Goal: Information Seeking & Learning: Find contact information

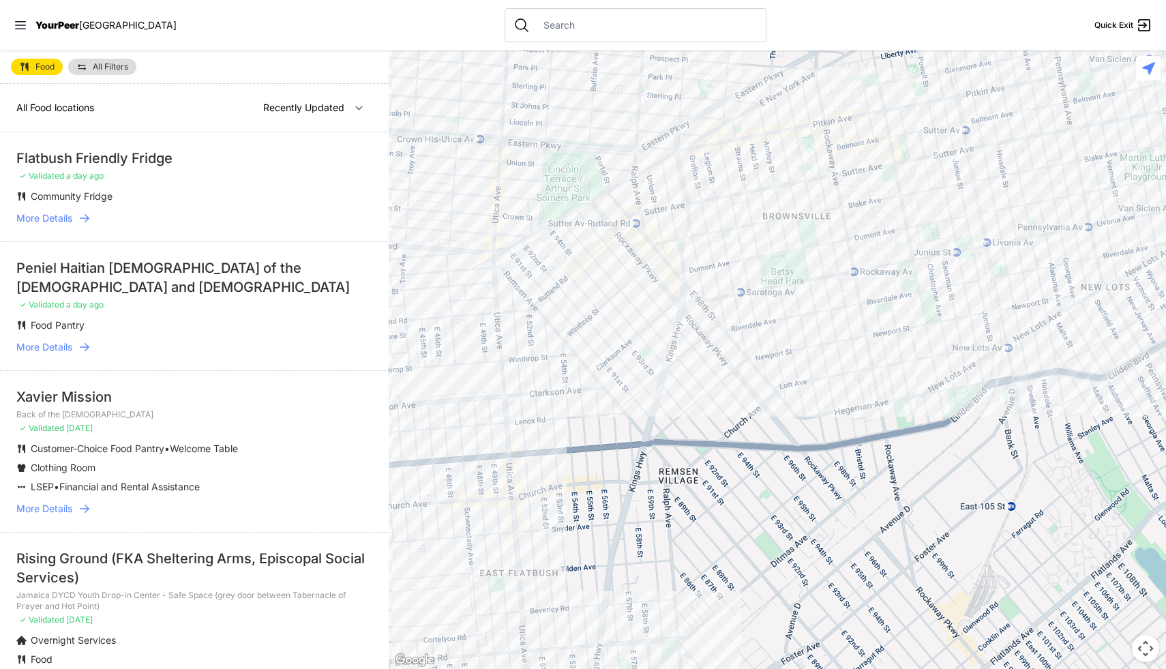
select select "nearby"
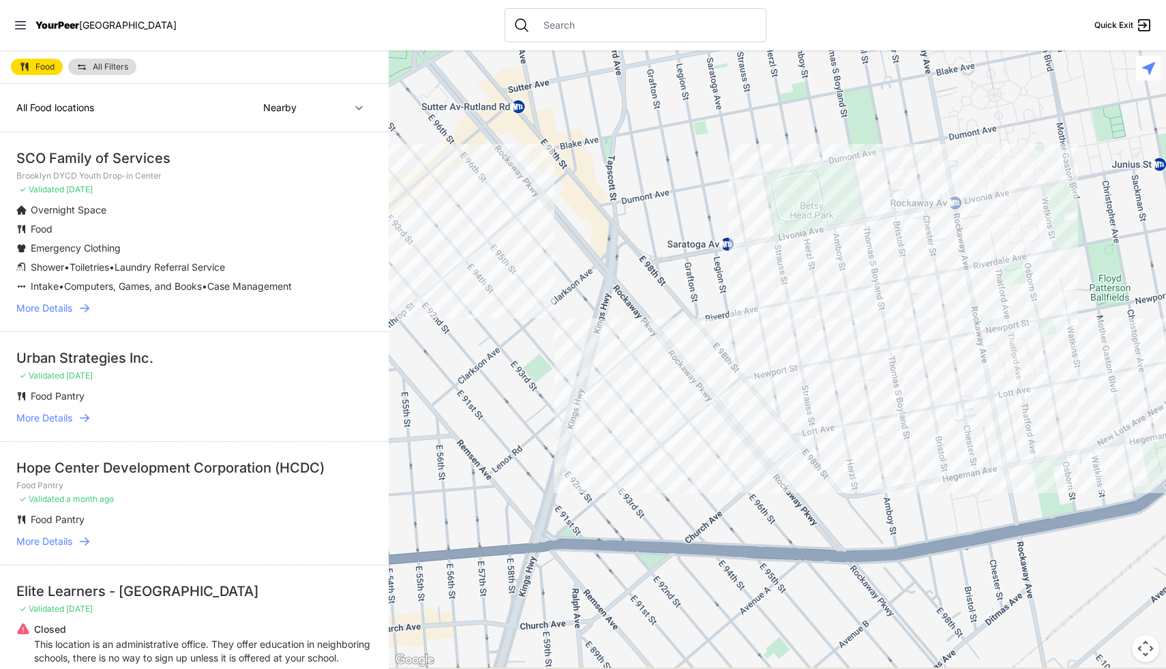
drag, startPoint x: 839, startPoint y: 361, endPoint x: 798, endPoint y: 325, distance: 54.6
click at [798, 325] on div at bounding box center [777, 359] width 777 height 618
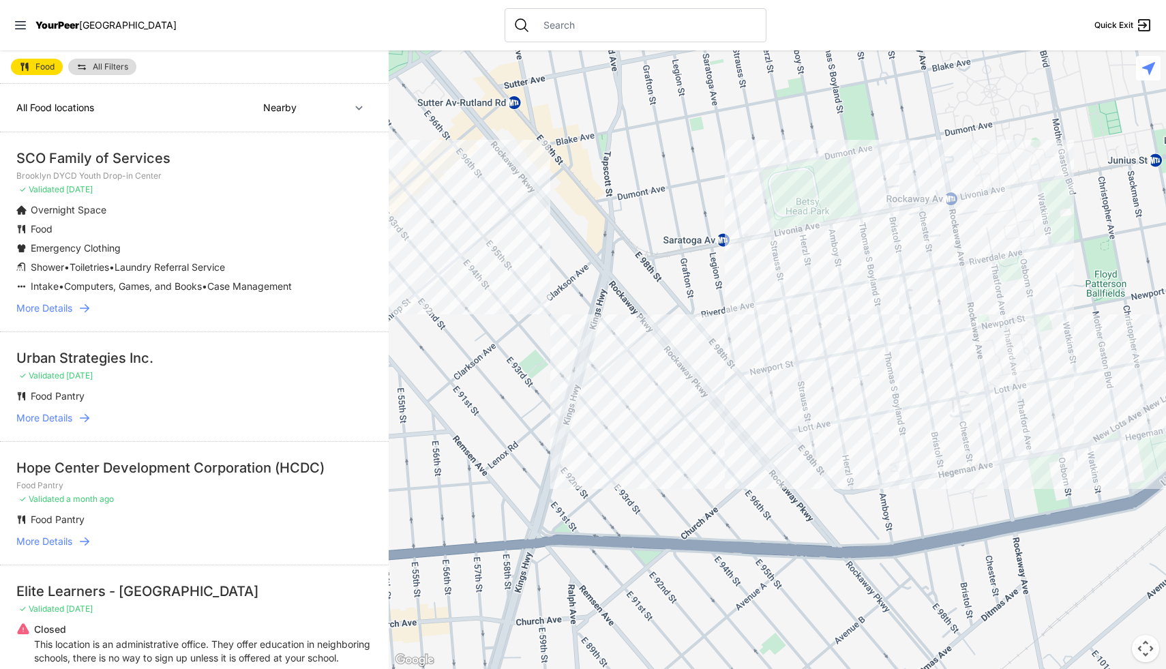
click at [773, 286] on div at bounding box center [777, 359] width 777 height 618
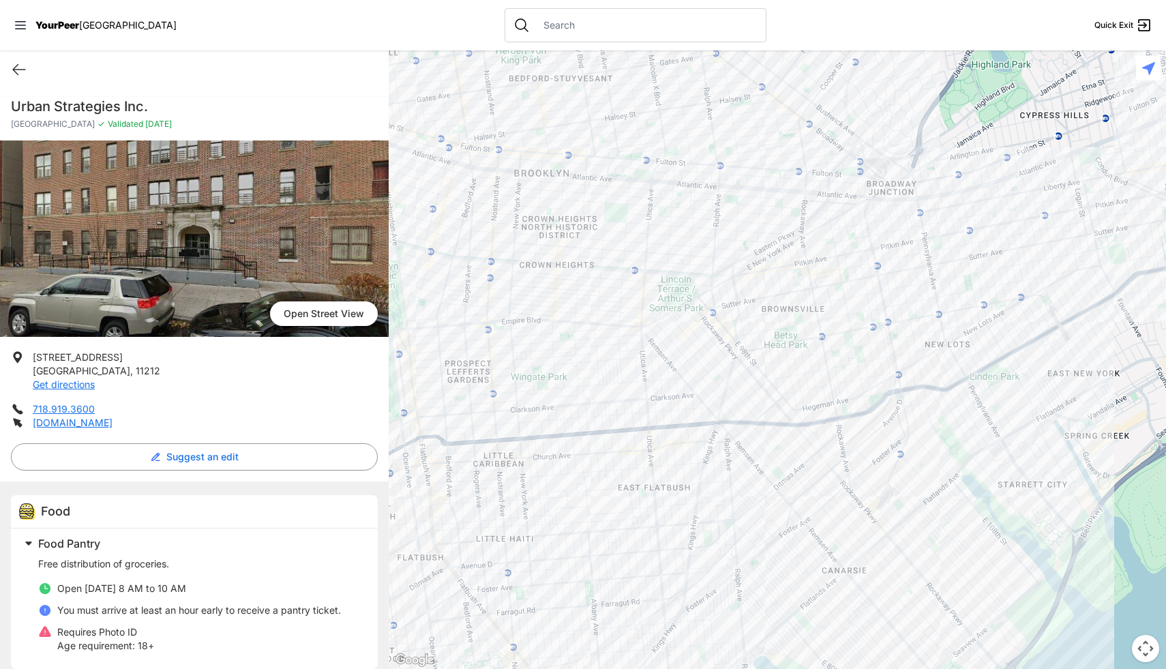
scroll to position [14, 0]
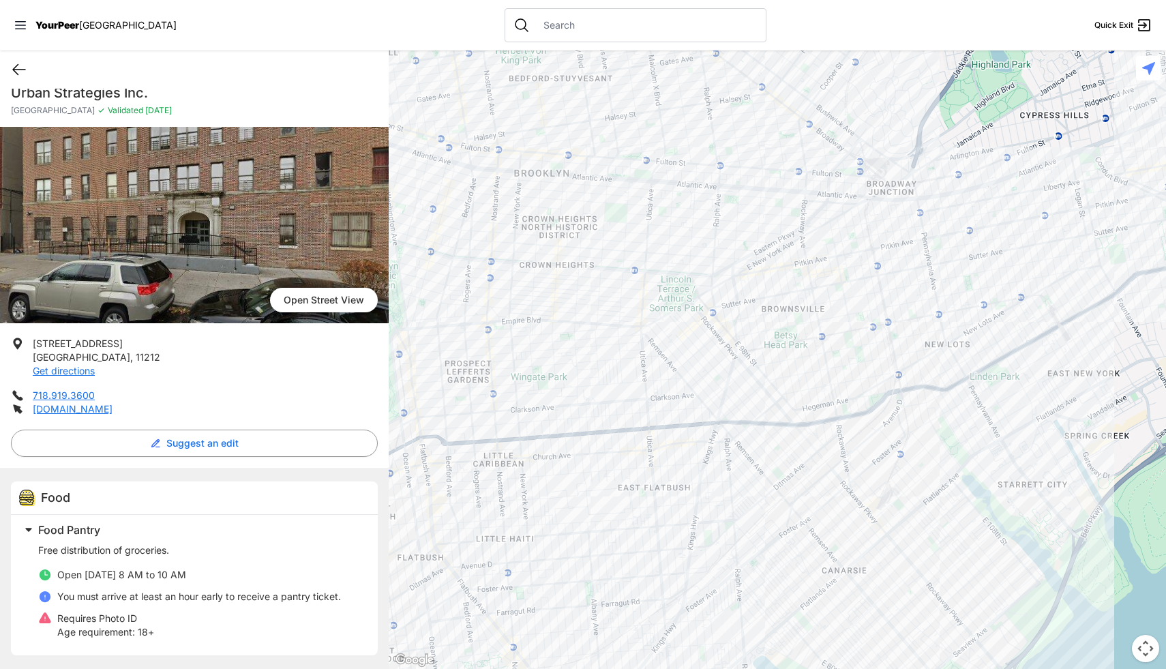
click at [14, 61] on icon at bounding box center [19, 69] width 16 height 16
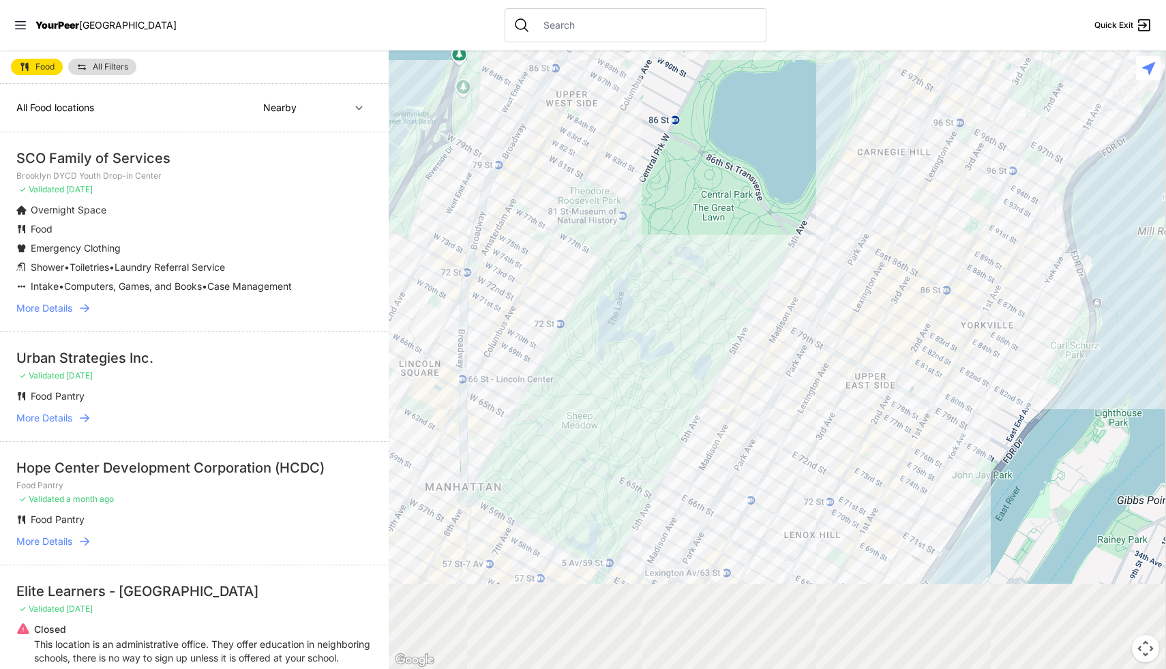
drag, startPoint x: 770, startPoint y: 471, endPoint x: 610, endPoint y: 260, distance: 264.2
click at [614, 266] on div at bounding box center [777, 359] width 777 height 618
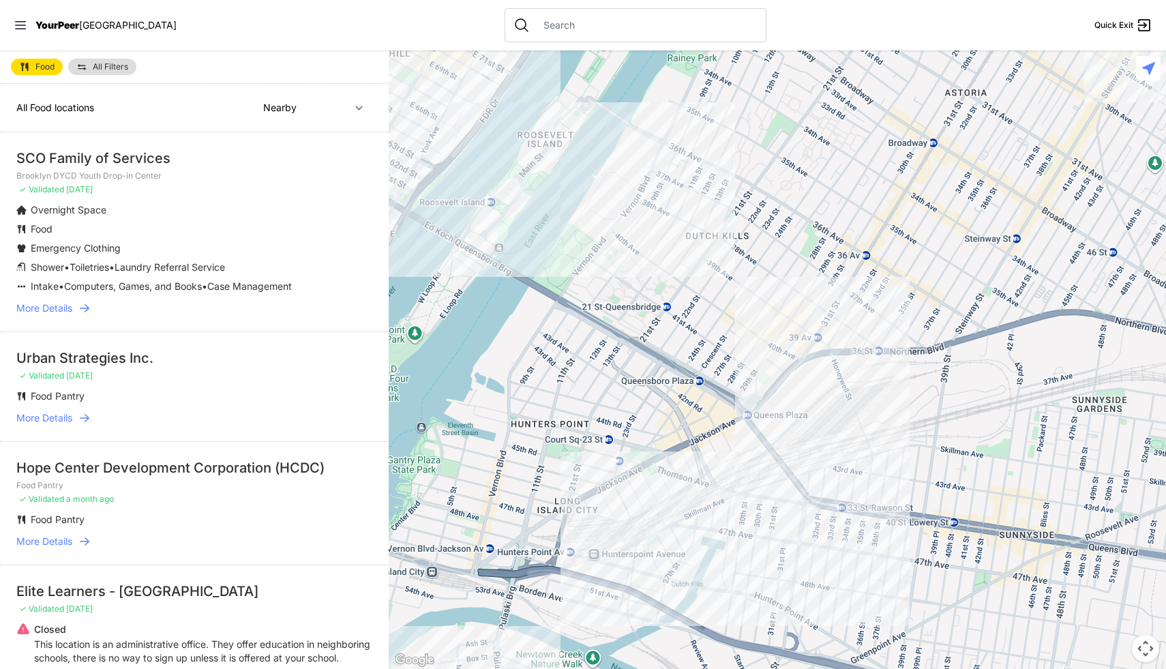
drag, startPoint x: 744, startPoint y: 342, endPoint x: 678, endPoint y: 134, distance: 217.4
click at [685, 142] on div at bounding box center [777, 359] width 777 height 618
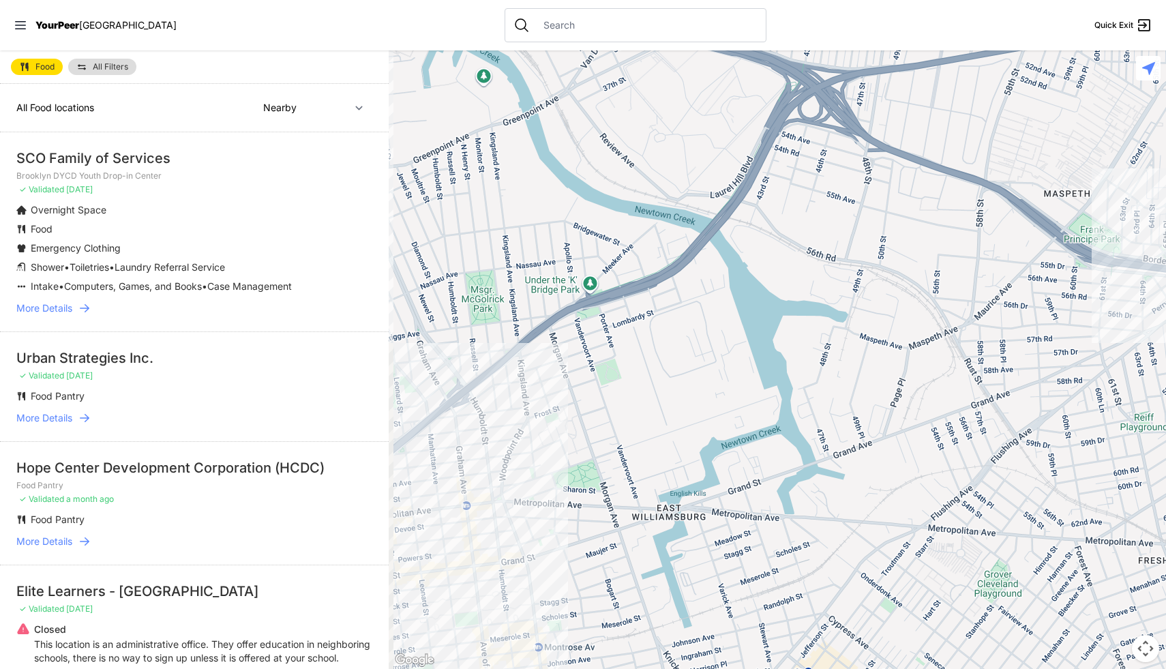
drag, startPoint x: 779, startPoint y: 299, endPoint x: 882, endPoint y: 155, distance: 177.1
click at [880, 158] on div at bounding box center [777, 359] width 777 height 618
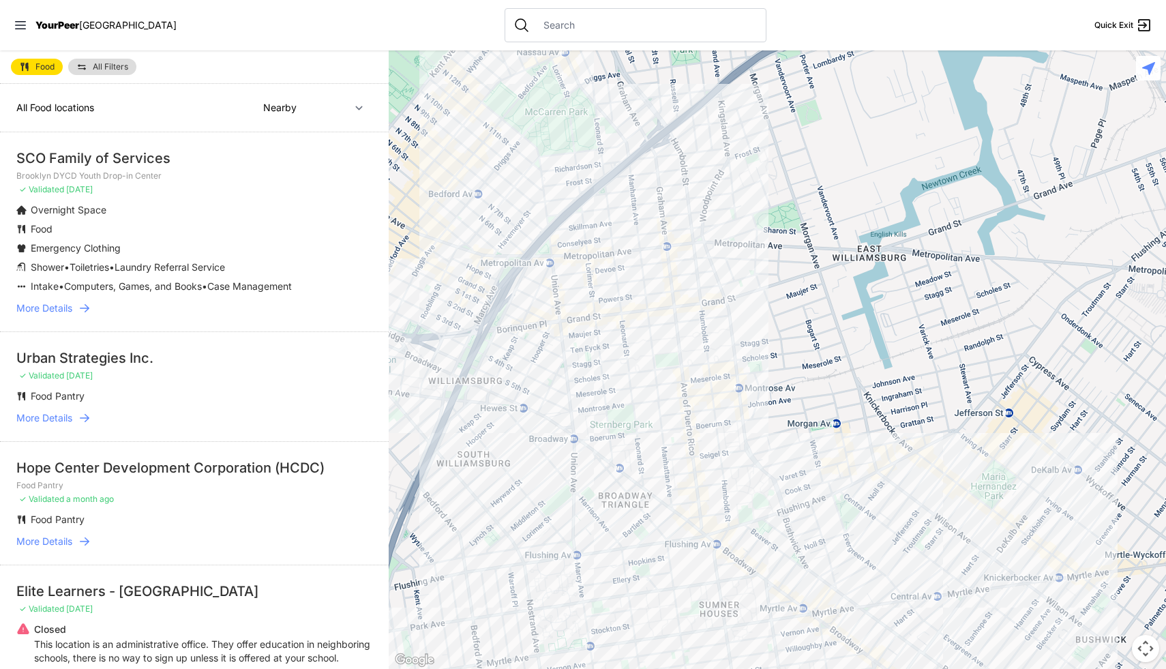
drag, startPoint x: 830, startPoint y: 346, endPoint x: 906, endPoint y: 237, distance: 132.8
click at [906, 239] on div at bounding box center [777, 359] width 777 height 618
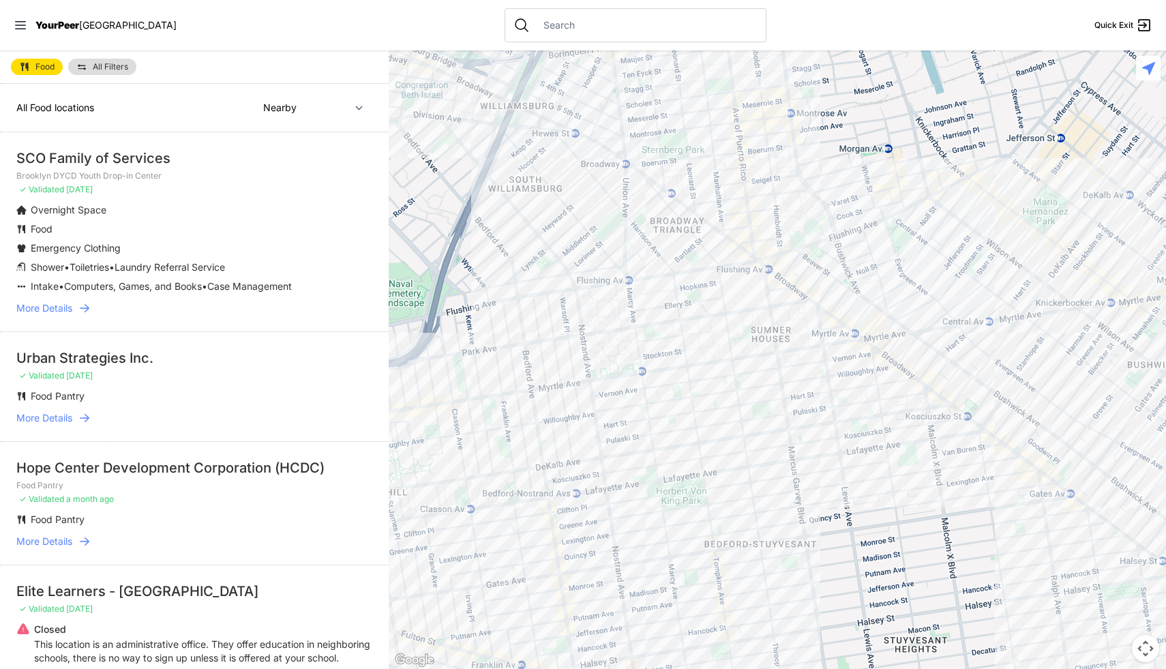
drag, startPoint x: 895, startPoint y: 263, endPoint x: 833, endPoint y: 151, distance: 127.9
click at [833, 151] on div at bounding box center [777, 359] width 777 height 618
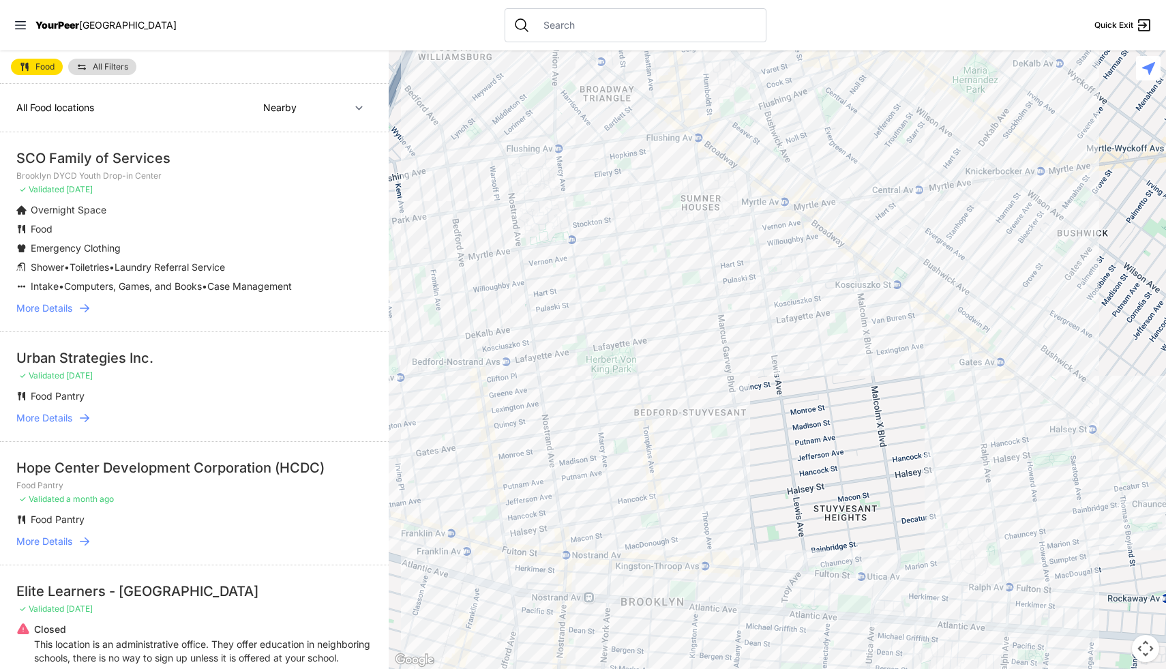
drag, startPoint x: 863, startPoint y: 399, endPoint x: 834, endPoint y: 198, distance: 202.5
click at [834, 198] on div at bounding box center [777, 359] width 777 height 618
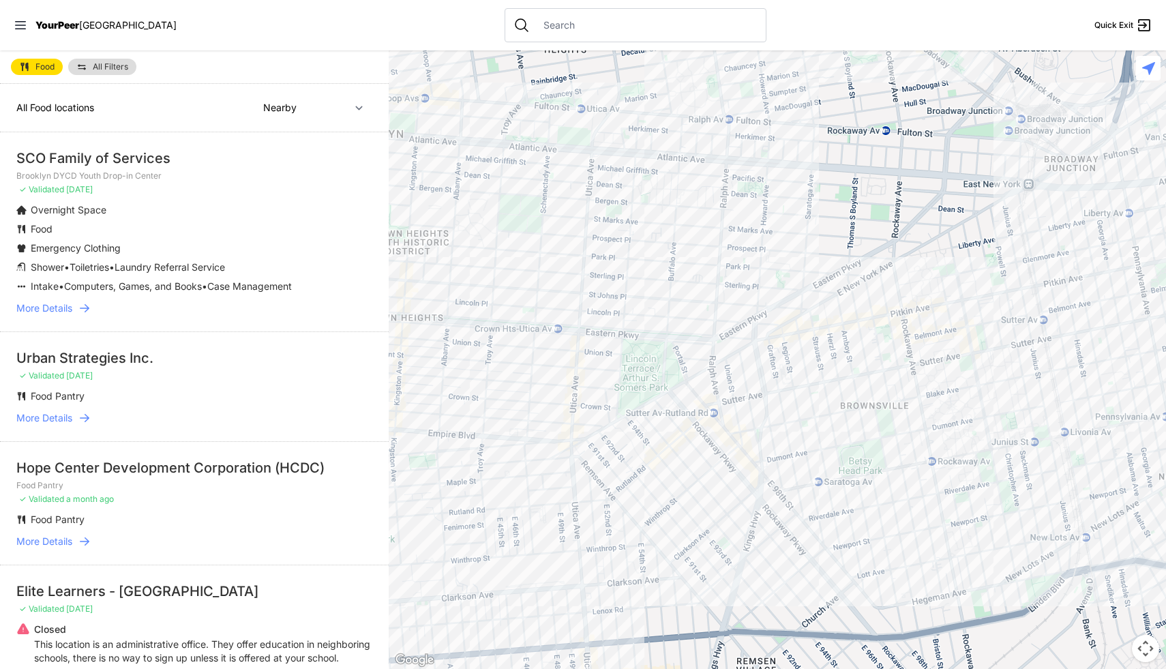
drag, startPoint x: 835, startPoint y: 286, endPoint x: 631, endPoint y: 183, distance: 228.1
click at [632, 184] on div at bounding box center [777, 359] width 777 height 618
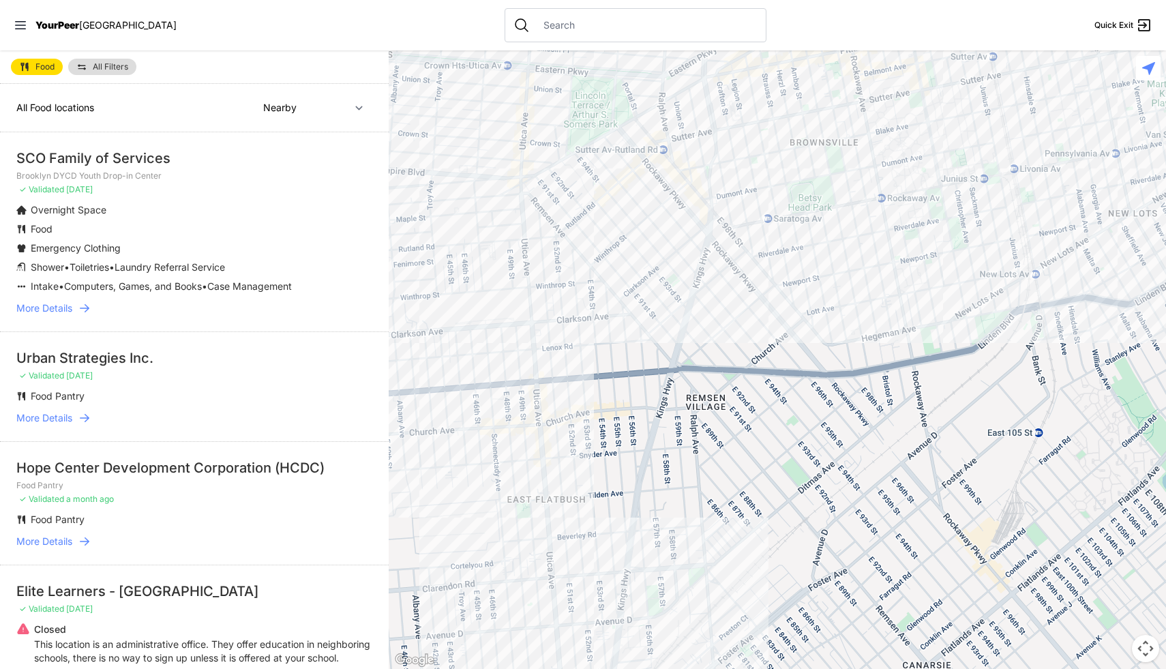
drag, startPoint x: 738, startPoint y: 346, endPoint x: 681, endPoint y: 50, distance: 301.4
click at [681, 50] on div "Close panel YourPeer [GEOGRAPHIC_DATA] Quick Exit Single Adult Families Soup Ki…" at bounding box center [583, 334] width 1166 height 669
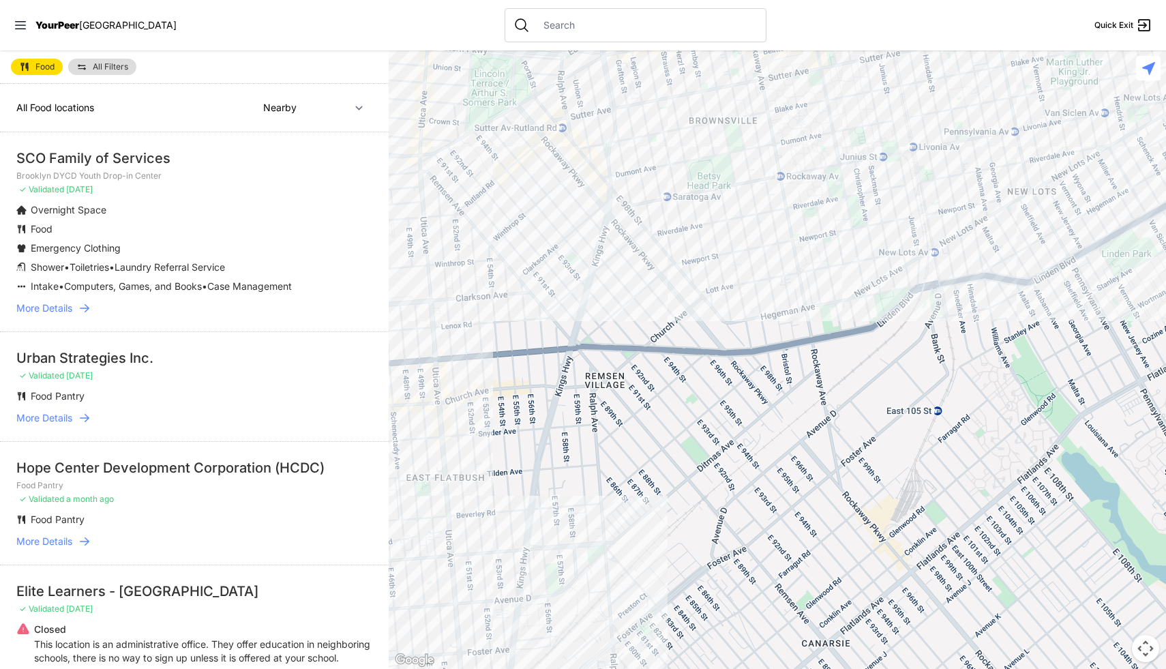
drag, startPoint x: 713, startPoint y: 248, endPoint x: 593, endPoint y: 288, distance: 126.4
click at [593, 288] on div at bounding box center [777, 359] width 777 height 618
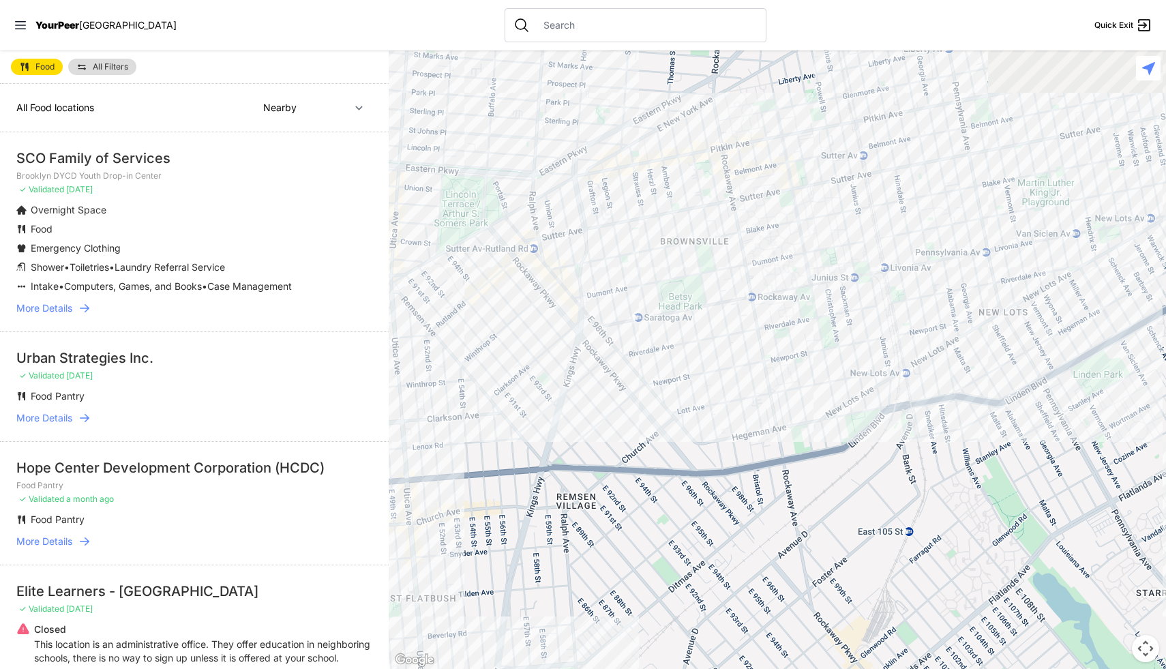
drag, startPoint x: 727, startPoint y: 292, endPoint x: 704, endPoint y: 436, distance: 146.3
click at [704, 436] on div at bounding box center [777, 359] width 777 height 618
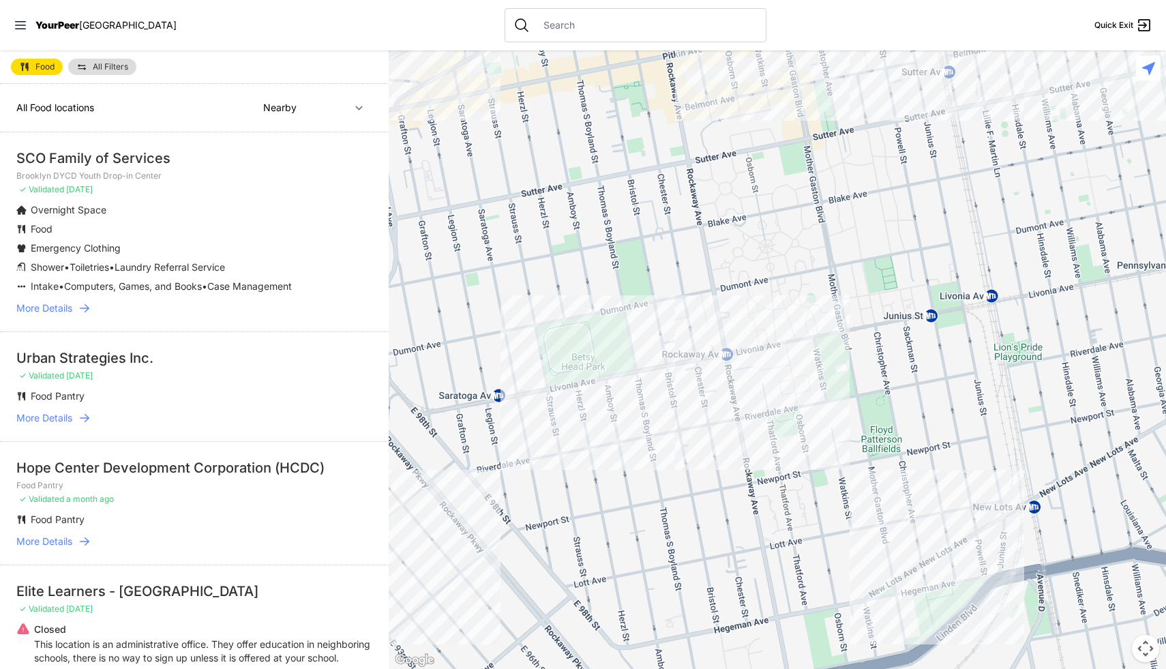
drag, startPoint x: 732, startPoint y: 436, endPoint x: 713, endPoint y: 395, distance: 45.4
click at [713, 395] on div at bounding box center [777, 359] width 777 height 618
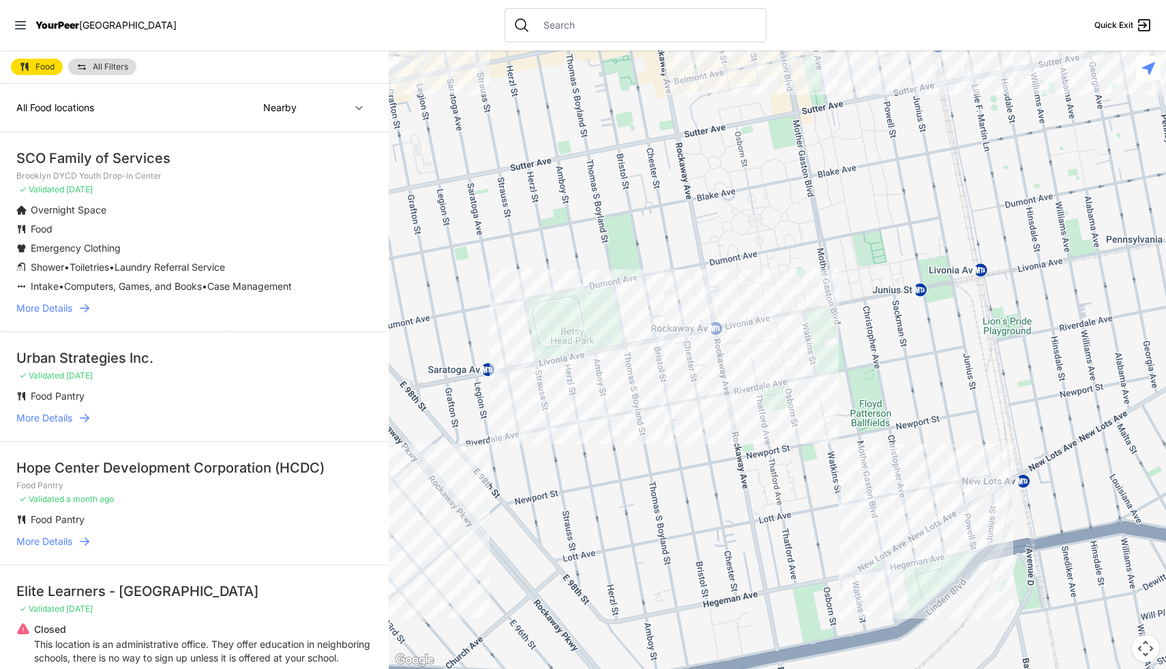
click at [728, 403] on div at bounding box center [777, 359] width 777 height 618
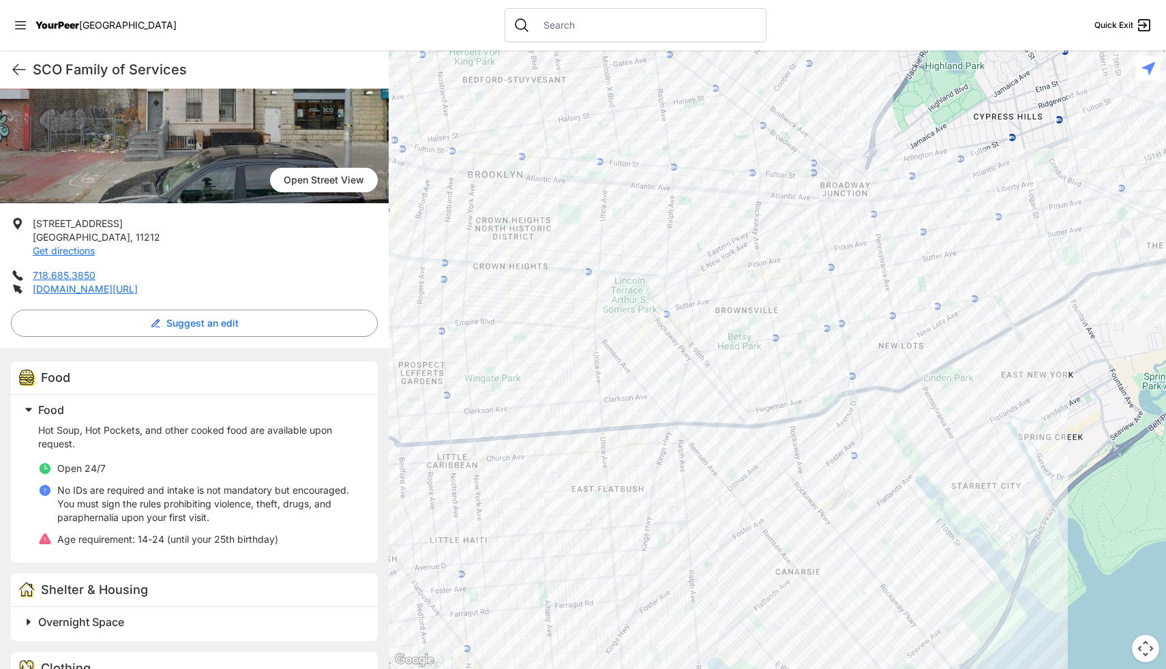
scroll to position [152, 0]
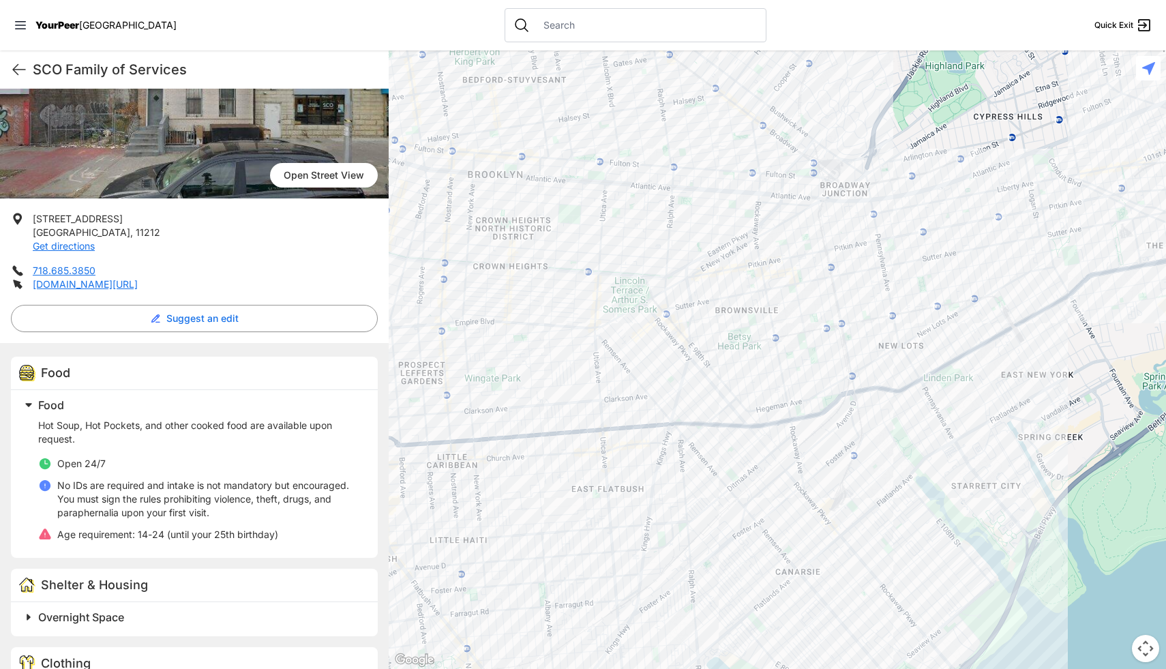
click at [833, 375] on div at bounding box center [777, 359] width 777 height 618
click at [838, 367] on div at bounding box center [777, 359] width 777 height 618
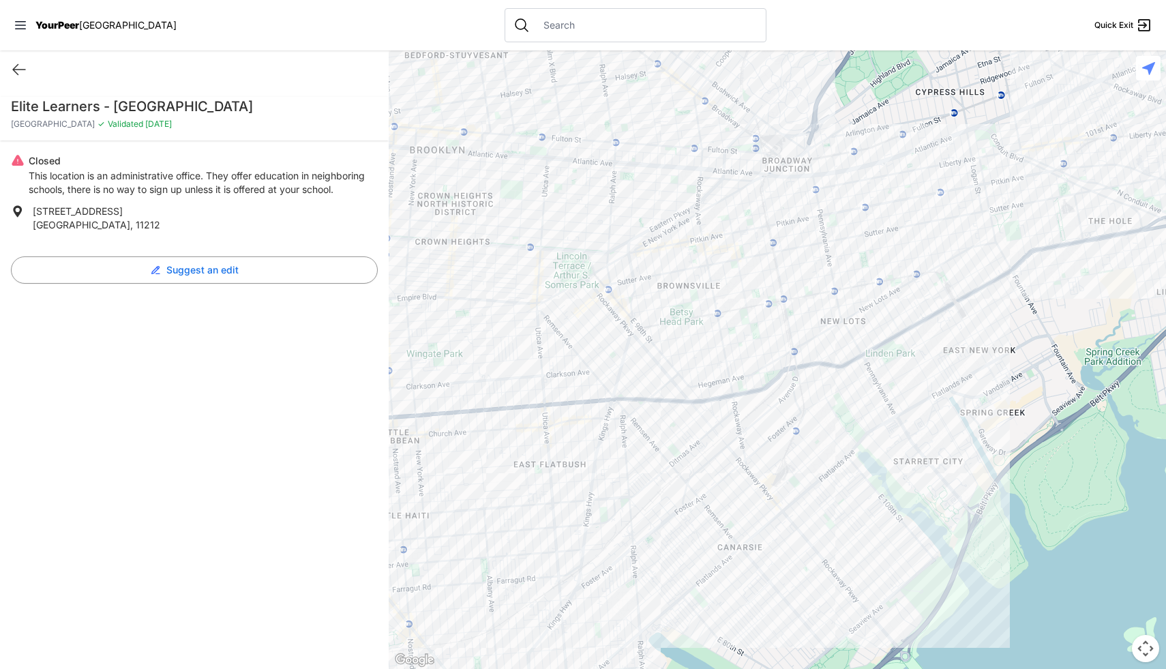
click at [851, 311] on div at bounding box center [777, 359] width 777 height 618
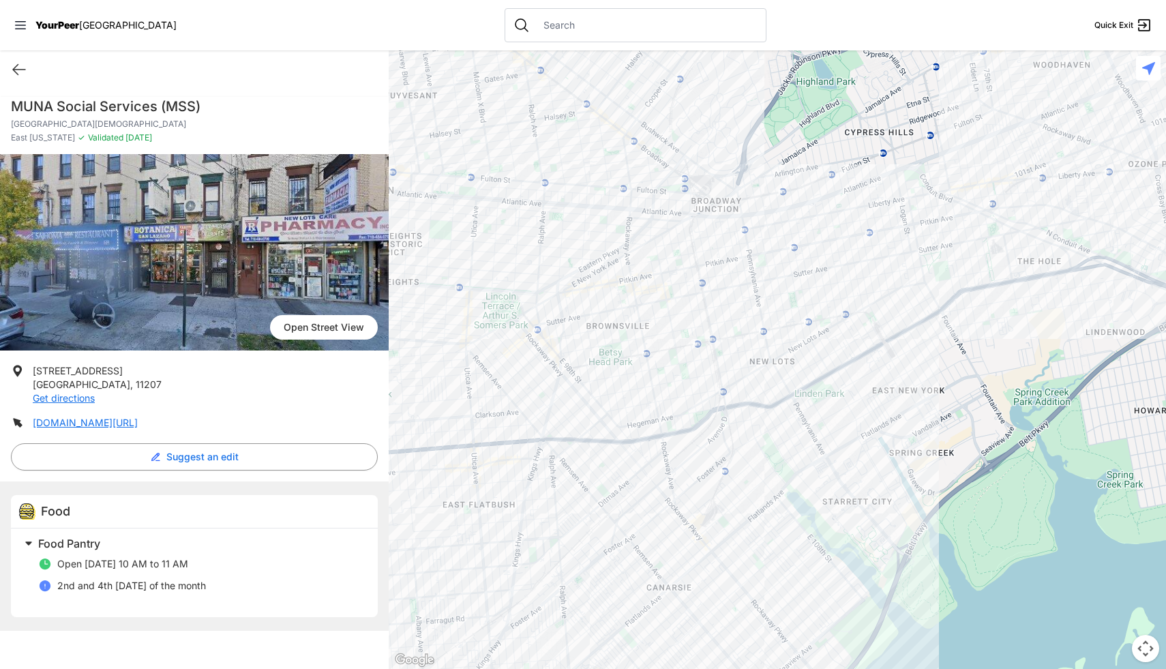
click at [292, 400] on li "[STREET_ADDRESS] Get directions" at bounding box center [194, 384] width 367 height 41
click at [138, 427] on link "[DOMAIN_NAME][URL]" at bounding box center [85, 423] width 105 height 12
